Goal: Transaction & Acquisition: Purchase product/service

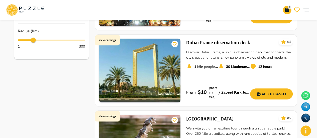
scroll to position [276, 0]
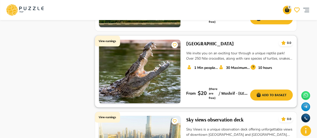
click at [237, 65] on p "30 Maximum number of seats" at bounding box center [238, 67] width 24 height 5
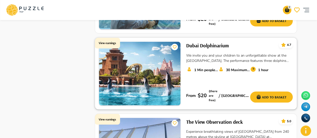
click at [221, 44] on h6 "Dubai Dolphinarium" at bounding box center [207, 46] width 43 height 8
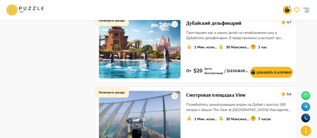
scroll to position [376, 0]
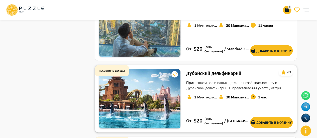
click at [204, 73] on font "Дубайский дельфинарий" at bounding box center [213, 73] width 55 height 6
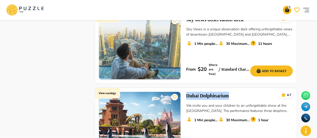
drag, startPoint x: 232, startPoint y: 91, endPoint x: 188, endPoint y: 91, distance: 44.7
click at [188, 92] on div "Dubai Dolphinarium 4.7" at bounding box center [239, 96] width 107 height 8
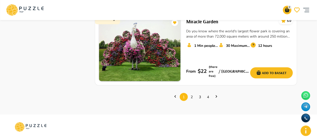
scroll to position [778, 0]
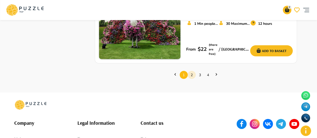
click at [193, 71] on link "2" at bounding box center [192, 75] width 8 height 8
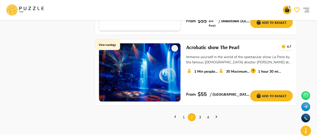
scroll to position [729, 0]
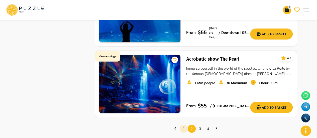
click at [184, 125] on link "1" at bounding box center [184, 129] width 8 height 8
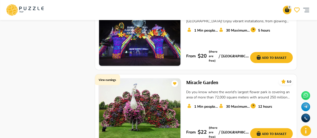
scroll to position [703, 0]
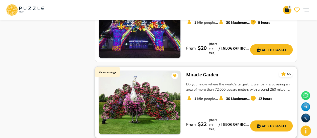
click at [278, 95] on div "12 hours" at bounding box center [266, 98] width 32 height 7
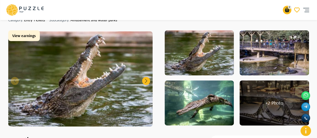
scroll to position [125, 0]
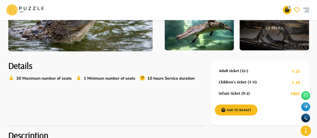
click at [294, 46] on div "+ 2 Photo" at bounding box center [274, 27] width 69 height 45
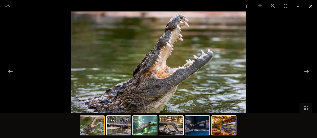
click at [314, 6] on button "Close gallery" at bounding box center [311, 6] width 13 height 12
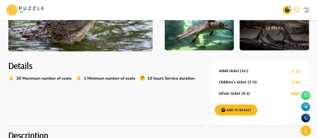
scroll to position [201, 0]
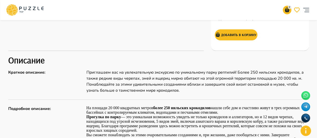
click at [248, 59] on h2 "Описание" at bounding box center [158, 60] width 301 height 11
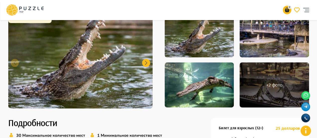
scroll to position [0, 0]
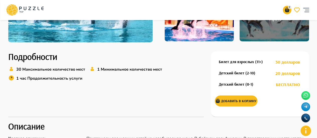
scroll to position [151, 0]
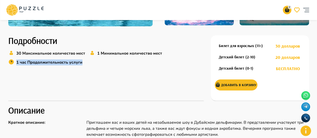
drag, startPoint x: 85, startPoint y: 62, endPoint x: 12, endPoint y: 63, distance: 73.0
click at [12, 63] on div "30 Максимальное количество мест 1 Минимальное количество мест 1 час Продолжител…" at bounding box center [106, 59] width 196 height 18
copy font "1 час Продолжительность услуги"
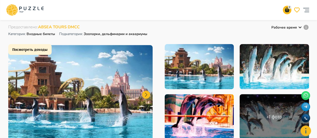
scroll to position [0, 0]
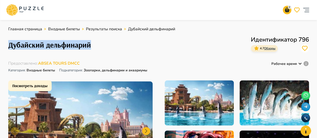
drag, startPoint x: 32, startPoint y: 45, endPoint x: 0, endPoint y: 47, distance: 32.2
copy font "Дубайский дельфинарий"
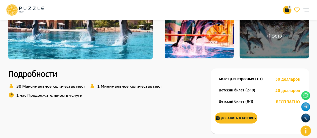
scroll to position [153, 0]
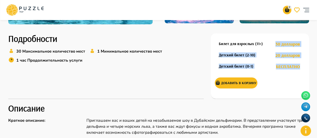
drag, startPoint x: 276, startPoint y: 43, endPoint x: 300, endPoint y: 65, distance: 33.0
click at [300, 65] on div "Билет для взрослых (11+) 30 долларов Детский билет (2-10) 20 долларов Детский б…" at bounding box center [260, 66] width 98 height 66
click at [302, 70] on div "Детский билет (0-1) БЕСПЛАТНО" at bounding box center [259, 66] width 89 height 9
click at [303, 67] on div "Детский билет (0-1) БЕСПЛАТНО" at bounding box center [259, 66] width 89 height 9
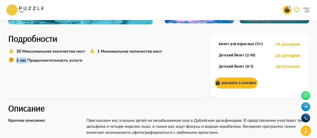
drag, startPoint x: 16, startPoint y: 61, endPoint x: 26, endPoint y: 60, distance: 9.6
click at [26, 60] on font "1 час Продолжительность услуги" at bounding box center [49, 61] width 66 height 6
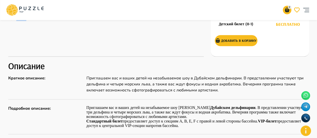
scroll to position [203, 0]
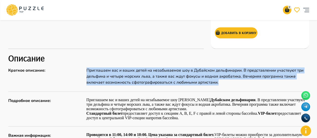
drag, startPoint x: 160, startPoint y: 78, endPoint x: 219, endPoint y: 81, distance: 58.8
click at [219, 81] on p "Приглашаем вас и ваших детей на незабываемое шоу в Дубайском дельфинарии. В пре…" at bounding box center [198, 77] width 223 height 18
copy font "Приглашаем вас и ваших детей на незабываемое шоу в Дубайском дельфинарии. В пре…"
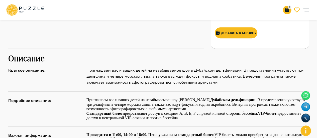
click at [170, 112] on font "предоставляет доступ к секциям A, B, E, F с правой и левой стороны бассейна." at bounding box center [190, 113] width 135 height 4
click at [181, 119] on p "Стандартный билет предоставляет доступ к секциям A, B, E, F с правой и левой ст…" at bounding box center [198, 115] width 223 height 9
drag, startPoint x: 181, startPoint y: 119, endPoint x: 87, endPoint y: 101, distance: 95.6
click at [87, 101] on div "Приглашаем вас и ваших детей на незабываемое шоу в Дубайском дельфинарии . В пр…" at bounding box center [198, 109] width 223 height 23
copy div "Приглашаем вас и ваших детей на незабываемое шоу в Дубайском дельфинарии . В пр…"
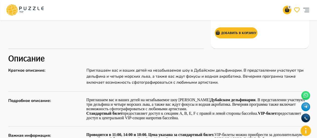
scroll to position [253, 0]
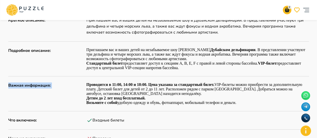
drag, startPoint x: 87, startPoint y: 84, endPoint x: 233, endPoint y: 105, distance: 148.2
click at [233, 105] on div "Описание Краткое описание : Приглашаем вас и ваших детей на незабываемое шоу в …" at bounding box center [158, 103] width 301 height 200
copy div "Важная информация :"
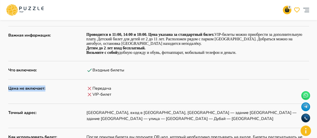
drag, startPoint x: 9, startPoint y: 88, endPoint x: 54, endPoint y: 90, distance: 45.7
click at [54, 90] on p "Цена не включает :" at bounding box center [45, 89] width 75 height 6
copy p "Цена не включает :"
click at [113, 93] on div "VIP-билет" at bounding box center [198, 95] width 223 height 6
drag, startPoint x: 111, startPoint y: 95, endPoint x: 87, endPoint y: 89, distance: 24.7
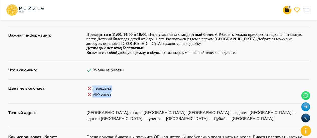
click at [87, 89] on div "Передача VIP-билет" at bounding box center [198, 92] width 223 height 12
click at [125, 97] on div "VIP-билет" at bounding box center [198, 95] width 223 height 6
drag, startPoint x: 114, startPoint y: 95, endPoint x: 90, endPoint y: 95, distance: 24.3
click at [90, 95] on div "VIP-билет" at bounding box center [198, 95] width 223 height 6
copy font "VIP-билет"
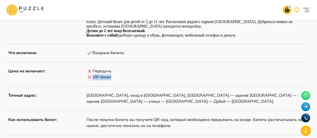
scroll to position [328, 0]
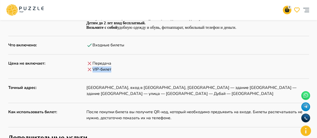
drag, startPoint x: 88, startPoint y: 61, endPoint x: 92, endPoint y: 64, distance: 5.7
click at [92, 64] on icon at bounding box center [90, 63] width 6 height 6
drag, startPoint x: 85, startPoint y: 62, endPoint x: 87, endPoint y: 64, distance: 2.7
click at [87, 62] on div "Цена не включает : Передача VIP-билет" at bounding box center [158, 66] width 301 height 12
drag, startPoint x: 88, startPoint y: 64, endPoint x: 96, endPoint y: 64, distance: 8.5
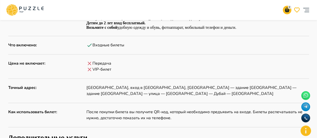
click at [96, 64] on div "Передача" at bounding box center [198, 63] width 223 height 6
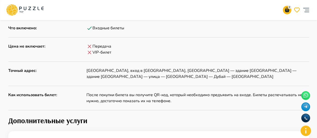
scroll to position [353, 0]
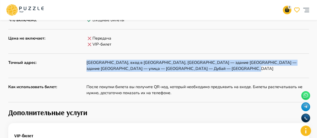
drag, startPoint x: 227, startPoint y: 68, endPoint x: 87, endPoint y: 61, distance: 140.4
click at [87, 61] on p "Улица Эр-Рияд, вход в парк Крик, ворота 1 — здание Дубайского дельфинария — зда…" at bounding box center [198, 66] width 223 height 12
copy font "Улица Эр-Рияд, вход в парк Крик, ворота 1 — здание Дубайского дельфинария — зда…"
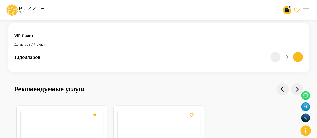
scroll to position [429, 0]
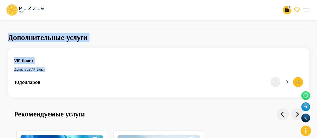
drag, startPoint x: 10, startPoint y: 36, endPoint x: 48, endPoint y: 68, distance: 49.5
click at [48, 68] on div "Дополнительные услуги VIP-билет Доплата за VIP-билет 10 долларов 0" at bounding box center [158, 65] width 301 height 64
copy div "Дополнительные услуги VIP-билет Доплата за VIP-билет"
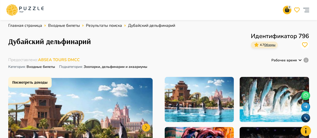
scroll to position [0, 0]
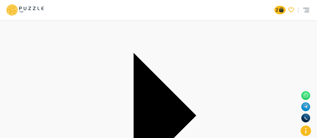
scroll to position [75, 0]
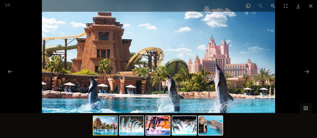
click at [159, 72] on div at bounding box center [158, 69] width 317 height 138
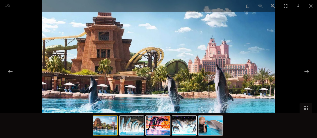
click at [108, 119] on img at bounding box center [105, 125] width 24 height 19
click at [112, 130] on img at bounding box center [105, 125] width 24 height 19
click at [131, 129] on img at bounding box center [132, 125] width 24 height 19
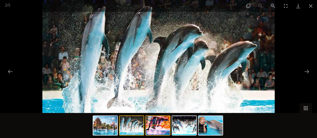
click at [158, 130] on img at bounding box center [158, 125] width 24 height 19
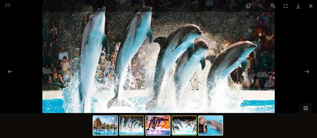
click at [183, 125] on img at bounding box center [184, 125] width 24 height 19
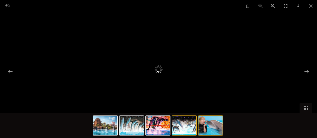
click at [205, 130] on img at bounding box center [211, 125] width 24 height 19
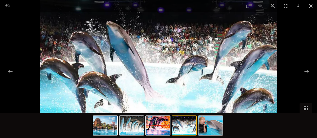
click at [314, 6] on button "Close gallery" at bounding box center [311, 6] width 13 height 12
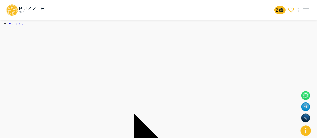
scroll to position [0, 0]
drag, startPoint x: 96, startPoint y: 48, endPoint x: 9, endPoint y: 49, distance: 87.1
copy font "Дубайский дельфинарий"
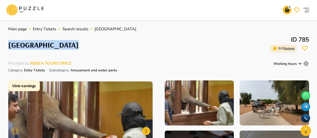
drag, startPoint x: 65, startPoint y: 47, endPoint x: 9, endPoint y: 47, distance: 55.5
click at [9, 47] on div "[GEOGRAPHIC_DATA] ID 785 0.0 Reviews" at bounding box center [158, 45] width 301 height 20
copy h1 "[GEOGRAPHIC_DATA]"
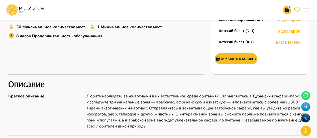
scroll to position [151, 0]
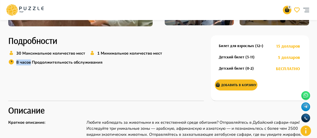
drag, startPoint x: 16, startPoint y: 63, endPoint x: 31, endPoint y: 62, distance: 14.6
click at [31, 62] on font "8 часов Продолжительность обслуживания" at bounding box center [59, 63] width 86 height 6
copy font "8 часов"
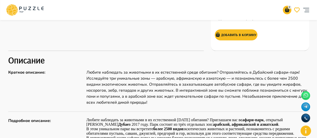
scroll to position [226, 0]
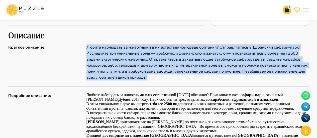
drag, startPoint x: 154, startPoint y: 77, endPoint x: 87, endPoint y: 47, distance: 73.5
click at [87, 47] on p "Любите наблюдать за животными в их естественной среде обитания? Отправляйтесь в…" at bounding box center [198, 62] width 223 height 36
copy font "Любите наблюдать за животными в их естественной среде обитания? Отправляйтесь в…"
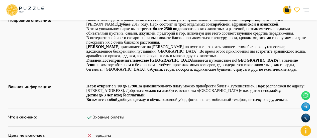
scroll to position [251, 0]
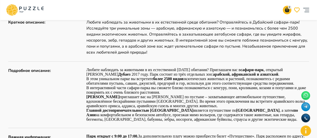
click at [181, 94] on p "В интерактивной части сафари-парка вы сможете близко познакомиться с кенгуру, п…" at bounding box center [198, 90] width 223 height 9
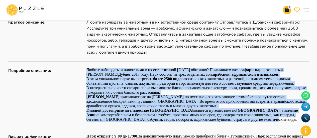
drag, startPoint x: 86, startPoint y: 70, endPoint x: 260, endPoint y: 119, distance: 180.2
click at [260, 119] on div "Любите наблюдать за животными в их естественной среде обитания? Приглашаем вас …" at bounding box center [198, 95] width 223 height 54
copy div "Любите наблюдать за животными в их естественной среде обитания? Приглашаем вас …"
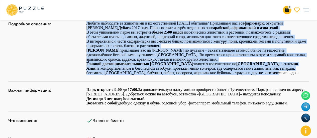
scroll to position [301, 0]
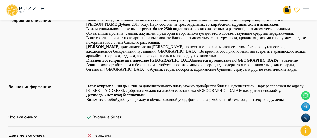
click at [138, 114] on div "Входные билеты" at bounding box center [198, 117] width 223 height 6
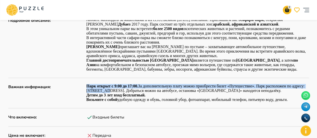
drag, startPoint x: 86, startPoint y: 86, endPoint x: 105, endPoint y: 91, distance: 19.4
click at [105, 91] on div "Важная информация : Парк открыт с 9:00 до 17:00. За дополнительную плату можно …" at bounding box center [158, 93] width 301 height 18
copy p "Парк открыт с 9:00 до 17:00. За дополнительную плату можно приобрести билет «Пу…"
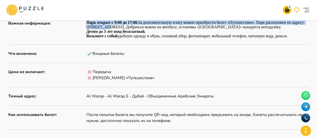
scroll to position [376, 0]
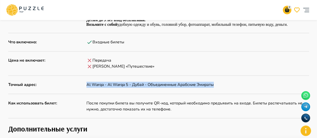
drag, startPoint x: 87, startPoint y: 84, endPoint x: 217, endPoint y: 83, distance: 129.2
click at [217, 83] on p "Al Warqa - Al Warqa 5 - Дубай - Объединенные Арабские Эмираты" at bounding box center [198, 85] width 223 height 6
copy font "Al Warqa - Al Warqa 5 - Дубай - Объединенные Арабские Эмираты"
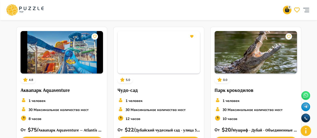
scroll to position [678, 0]
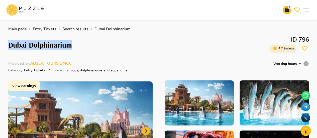
drag, startPoint x: 76, startPoint y: 45, endPoint x: 10, endPoint y: 45, distance: 66.3
click at [10, 45] on div "Dubai Dolphinarium ID 796 4.7 Reviews" at bounding box center [158, 45] width 301 height 20
copy h1 "Dubai Dolphinarium"
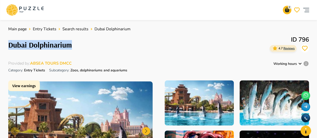
click at [50, 56] on div "Main page Entry Tickets Search results Dubai Dolphinarium Dubai Dolphinarium ID…" at bounding box center [158, 103] width 301 height 155
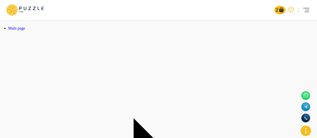
drag, startPoint x: 69, startPoint y: 48, endPoint x: 8, endPoint y: 45, distance: 61.1
copy h1 "Miracle Garden"
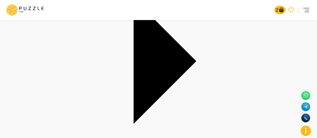
scroll to position [151, 0]
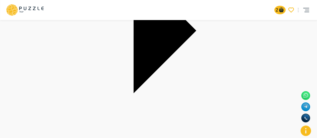
drag, startPoint x: 289, startPoint y: 11, endPoint x: 196, endPoint y: 79, distance: 114.3
click at [284, 11] on icon "go-to-basket-submit-button" at bounding box center [281, 10] width 4 height 5
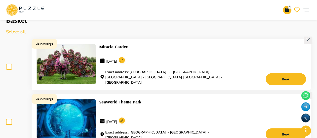
scroll to position [50, 0]
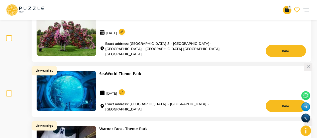
click at [8, 39] on span at bounding box center [9, 38] width 6 height 6
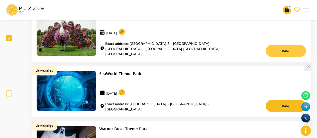
click at [292, 49] on button "Book" at bounding box center [286, 51] width 40 height 12
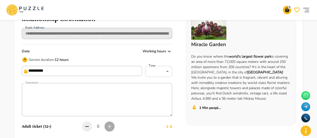
type input "*****"
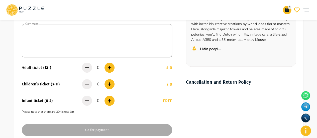
scroll to position [125, 0]
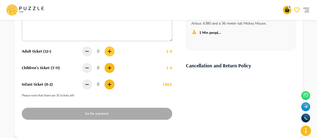
click at [110, 50] on icon "button" at bounding box center [110, 51] width 6 height 6
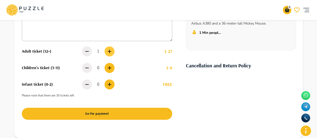
click at [110, 50] on icon "button" at bounding box center [110, 51] width 6 height 6
click at [112, 68] on icon "button" at bounding box center [110, 68] width 6 height 6
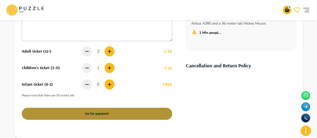
click at [125, 113] on button "Go for payment" at bounding box center [97, 114] width 151 height 12
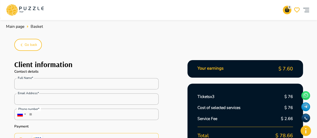
scroll to position [25, 0]
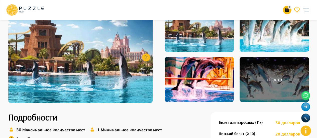
scroll to position [125, 0]
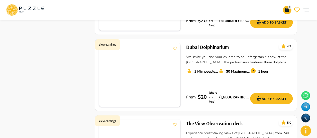
scroll to position [427, 0]
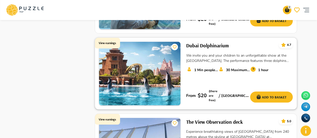
click at [245, 59] on div "Dubai Dolphinarium 4.7 We invite you and your children to an unforgettable show…" at bounding box center [239, 74] width 107 height 64
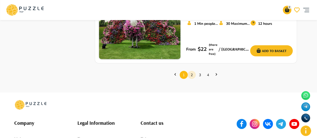
click at [190, 71] on link "2" at bounding box center [192, 75] width 8 height 8
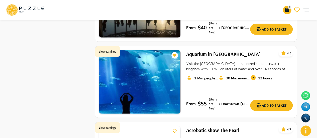
scroll to position [678, 0]
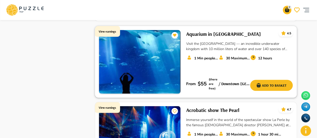
click at [225, 30] on h6 "Aquarium in Dubai Mall" at bounding box center [223, 34] width 75 height 8
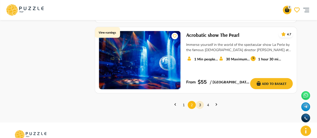
click at [200, 101] on link "3" at bounding box center [200, 105] width 8 height 8
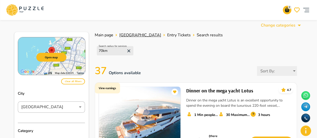
click at [128, 35] on span "[GEOGRAPHIC_DATA]" at bounding box center [140, 35] width 42 height 6
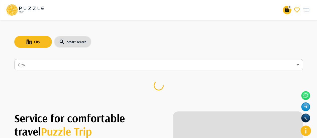
click at [59, 65] on input "City" at bounding box center [155, 65] width 277 height 10
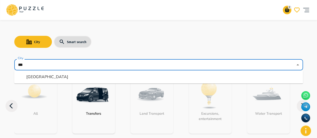
click at [54, 76] on li "[GEOGRAPHIC_DATA]" at bounding box center [158, 77] width 289 height 9
type input "*****"
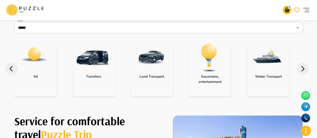
scroll to position [50, 0]
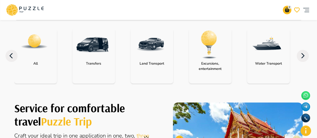
click at [304, 59] on icon at bounding box center [303, 56] width 12 height 12
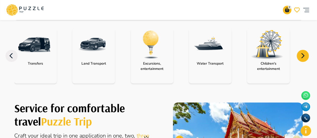
click at [304, 59] on icon at bounding box center [303, 56] width 12 height 12
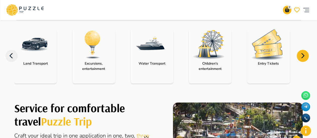
click at [304, 59] on icon at bounding box center [303, 56] width 12 height 12
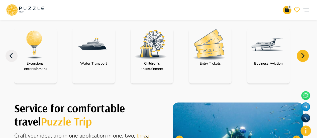
click at [304, 59] on icon at bounding box center [303, 56] width 12 height 12
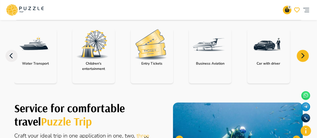
click at [90, 63] on p "Children's entertainment" at bounding box center [94, 66] width 43 height 11
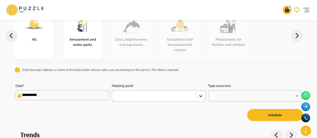
scroll to position [75, 0]
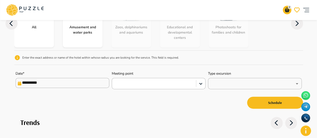
click at [81, 84] on input "**********" at bounding box center [63, 83] width 94 height 10
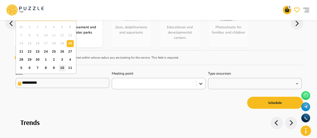
scroll to position [50, 0]
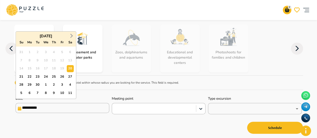
click at [71, 35] on span "Next Month" at bounding box center [71, 36] width 0 height 6
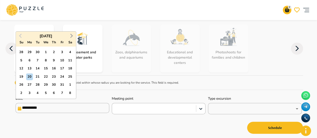
click at [71, 35] on span "Next Month" at bounding box center [71, 36] width 0 height 6
click at [70, 61] on div "8" at bounding box center [70, 60] width 7 height 7
type input "**********"
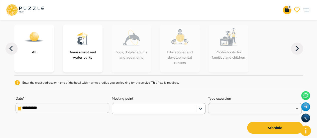
click at [108, 118] on div "**********" at bounding box center [158, 77] width 289 height 117
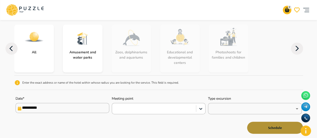
click at [270, 129] on button "Schedule" at bounding box center [275, 128] width 56 height 12
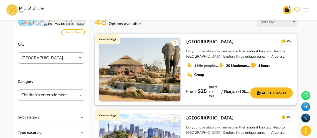
scroll to position [50, 0]
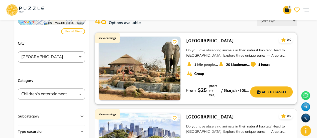
click at [207, 57] on p "Do you love observing animals in their natural habitat? Head to [GEOGRAPHIC_DAT…" at bounding box center [239, 53] width 107 height 11
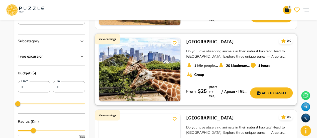
scroll to position [201, 0]
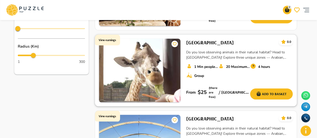
click at [216, 59] on p "Do you love observing animals in their natural habitat? Head to [GEOGRAPHIC_DAT…" at bounding box center [239, 55] width 107 height 11
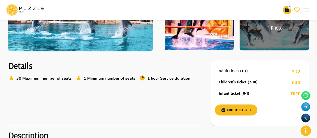
scroll to position [151, 0]
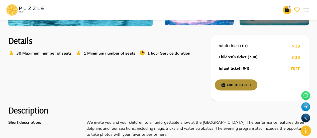
click at [244, 84] on button "Add to basket" at bounding box center [236, 85] width 43 height 11
click at [246, 83] on button "Added" at bounding box center [236, 85] width 43 height 11
click at [290, 9] on p "4" at bounding box center [290, 8] width 4 height 4
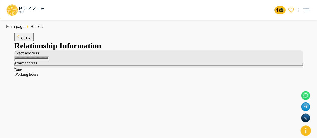
type input "*****"
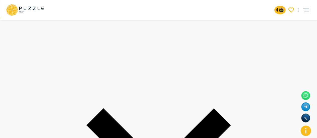
scroll to position [100, 0]
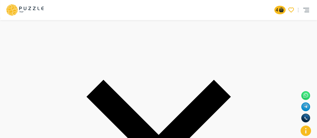
drag, startPoint x: 108, startPoint y: 76, endPoint x: 105, endPoint y: 93, distance: 17.6
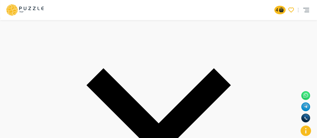
scroll to position [125, 0]
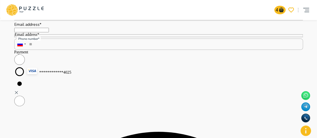
scroll to position [50, 0]
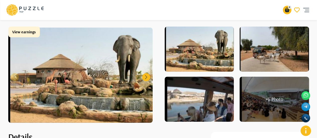
scroll to position [50, 0]
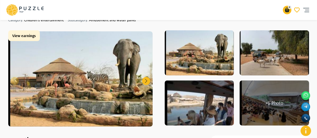
click at [201, 95] on img at bounding box center [199, 103] width 69 height 45
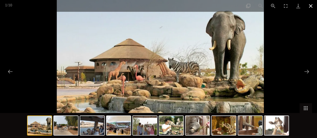
click at [312, 6] on button "Close gallery" at bounding box center [311, 6] width 13 height 12
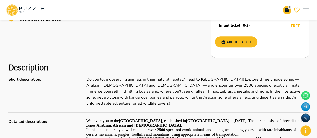
scroll to position [201, 0]
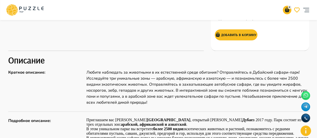
click at [151, 60] on h2 "Описание" at bounding box center [158, 60] width 301 height 11
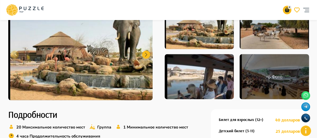
scroll to position [75, 0]
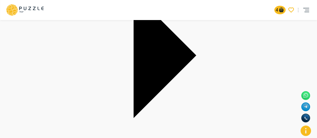
scroll to position [125, 0]
